Goal: Find contact information: Find contact information

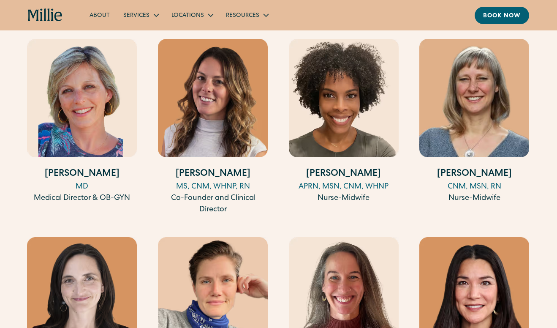
scroll to position [803, 0]
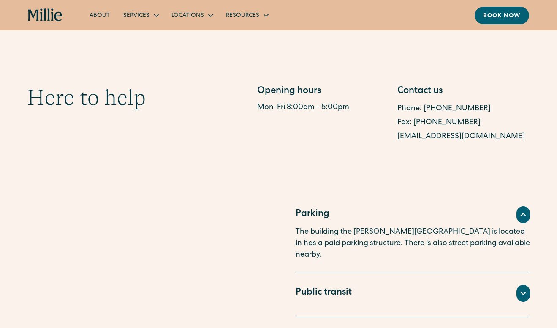
scroll to position [423, 0]
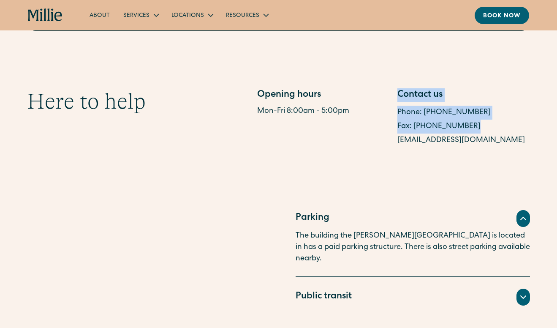
drag, startPoint x: 393, startPoint y: 125, endPoint x: 466, endPoint y: 126, distance: 72.7
click at [466, 126] on div "Opening hours Mon-Fri 8:00am - 5:00pm Contact us Phone: [PHONE_NUMBER] Fax: [PH…" at bounding box center [393, 117] width 273 height 59
click at [479, 126] on div "Fax: [PHONE_NUMBER]" at bounding box center [464, 127] width 133 height 14
drag, startPoint x: 397, startPoint y: 131, endPoint x: 469, endPoint y: 130, distance: 71.4
click at [469, 130] on div "Opening hours Mon-Fri 8:00am - 5:00pm Contact us Phone: [PHONE_NUMBER] Fax: [PH…" at bounding box center [393, 117] width 273 height 59
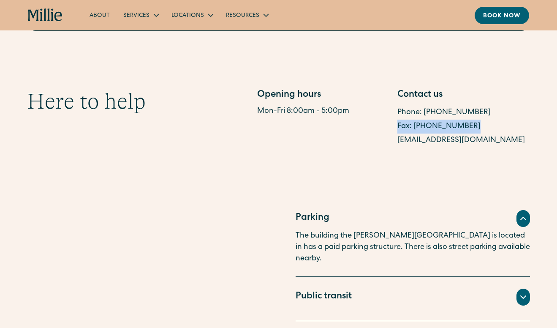
click at [472, 126] on div "Fax: [PHONE_NUMBER]" at bounding box center [464, 127] width 133 height 14
drag, startPoint x: 394, startPoint y: 115, endPoint x: 479, endPoint y: 115, distance: 84.9
click at [479, 115] on div "Opening hours Mon-Fri 8:00am - 5:00pm Contact us Phone: [PHONE_NUMBER] Fax: [PH…" at bounding box center [393, 117] width 273 height 59
click at [479, 115] on div "Phone: [PHONE_NUMBER]" at bounding box center [464, 113] width 133 height 14
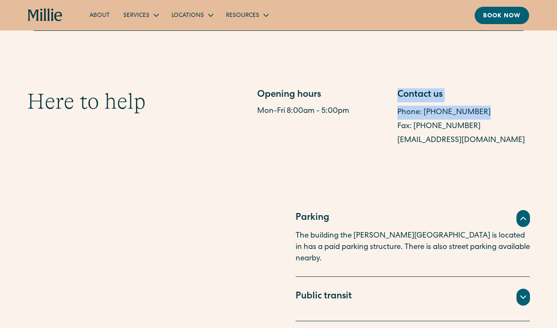
drag, startPoint x: 391, startPoint y: 115, endPoint x: 479, endPoint y: 113, distance: 87.9
click at [479, 113] on div "Opening hours Mon-Fri 8:00am - 5:00pm Contact us Phone: [PHONE_NUMBER] Fax: [PH…" at bounding box center [393, 117] width 273 height 59
click at [480, 112] on div "Phone: [PHONE_NUMBER]" at bounding box center [464, 113] width 133 height 14
drag, startPoint x: 480, startPoint y: 113, endPoint x: 400, endPoint y: 117, distance: 80.8
click at [400, 117] on div "Phone: [PHONE_NUMBER]" at bounding box center [464, 113] width 133 height 14
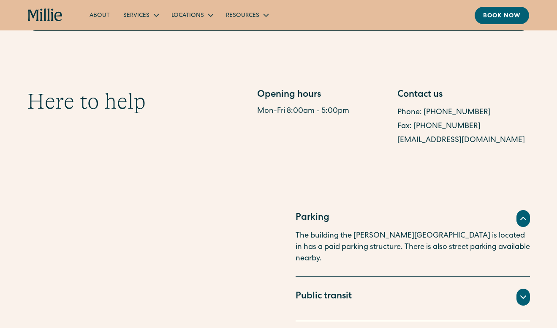
click at [370, 179] on section "Here to help Opening hours Mon-Fri 8:00am - 5:00pm Contact us Phone: [PHONE_NUM…" at bounding box center [278, 118] width 557 height 140
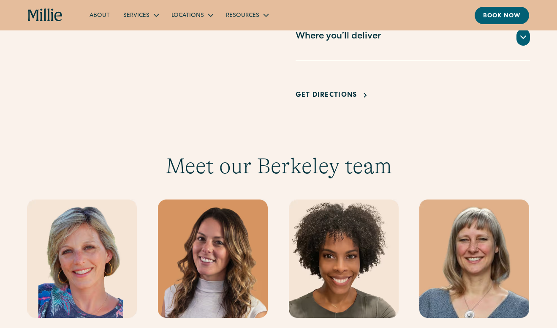
scroll to position [803, 0]
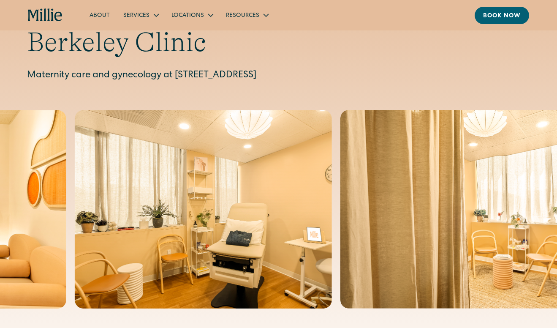
scroll to position [0, 0]
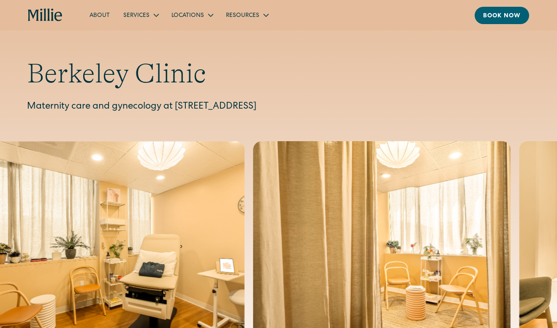
drag, startPoint x: 176, startPoint y: 106, endPoint x: 404, endPoint y: 102, distance: 227.8
click at [404, 102] on p "Maternity care and gynecology at [STREET_ADDRESS]" at bounding box center [278, 107] width 503 height 14
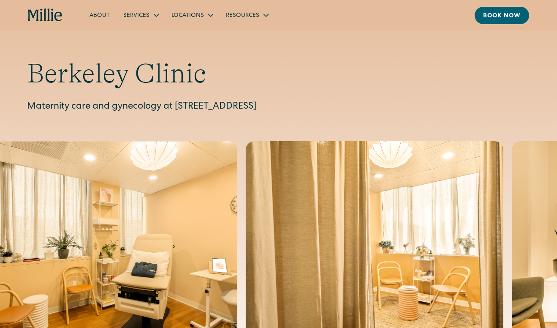
copy p "[STREET_ADDRESS]"
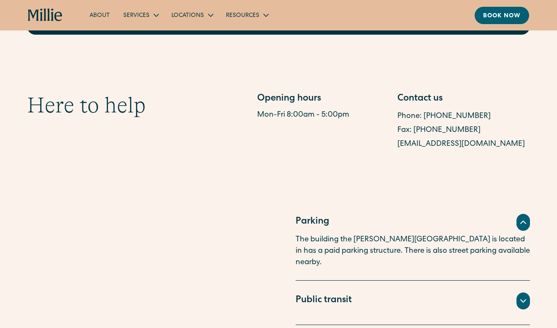
scroll to position [423, 0]
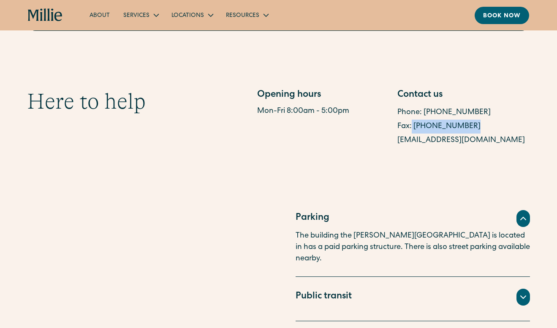
drag, startPoint x: 471, startPoint y: 125, endPoint x: 413, endPoint y: 126, distance: 58.3
click at [413, 126] on div "Fax: [PHONE_NUMBER]" at bounding box center [464, 127] width 133 height 14
copy link "[PHONE_NUMBER]"
drag, startPoint x: 478, startPoint y: 113, endPoint x: 424, endPoint y: 112, distance: 53.7
click at [424, 112] on div "Phone: [PHONE_NUMBER]" at bounding box center [464, 113] width 133 height 14
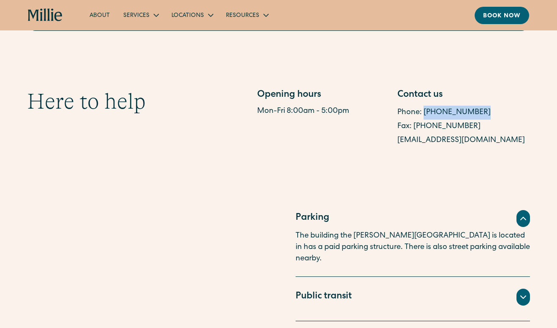
copy link "[PHONE_NUMBER]"
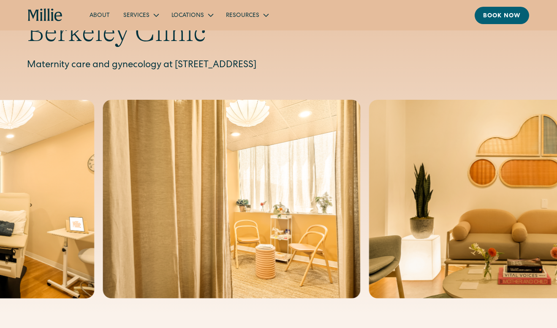
scroll to position [0, 0]
